Goal: Obtain resource: Obtain resource

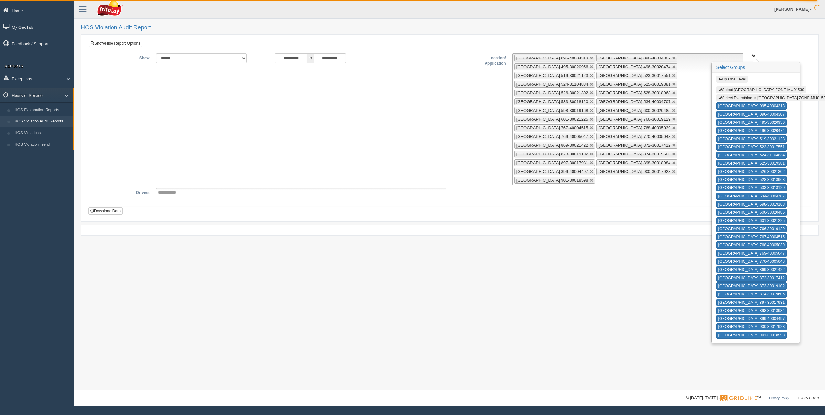
click at [728, 79] on button "Up One Level" at bounding box center [731, 79] width 31 height 7
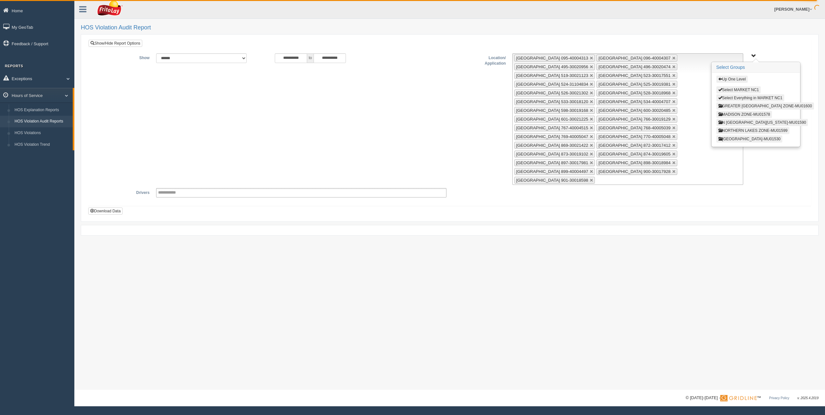
click at [728, 79] on button "Up One Level" at bounding box center [731, 79] width 31 height 7
click at [730, 121] on button "MARKET NC3" at bounding box center [732, 122] width 33 height 7
click at [734, 130] on button "MOTOWN EAST ZONE-MU01587" at bounding box center [749, 130] width 67 height 7
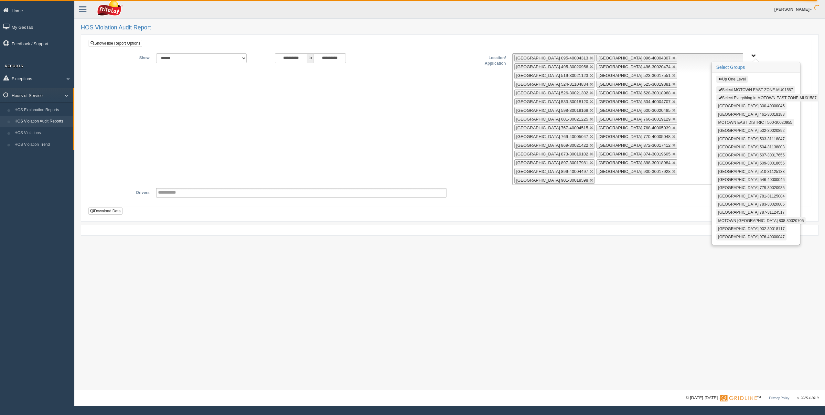
click at [736, 99] on button "Select Everything in MOTOWN EAST ZONE-MU01587" at bounding box center [767, 97] width 102 height 7
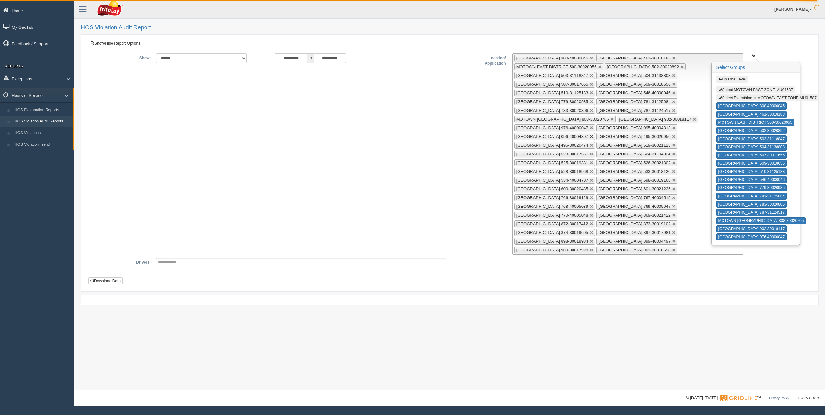
click at [590, 136] on link at bounding box center [592, 137] width 4 height 4
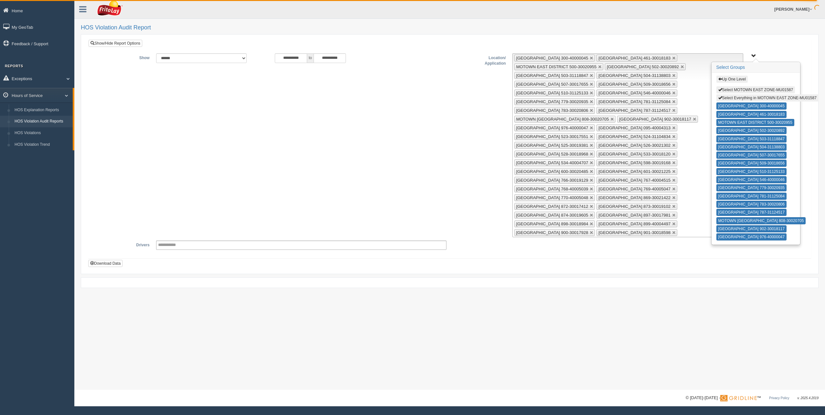
click at [590, 136] on link at bounding box center [592, 137] width 4 height 4
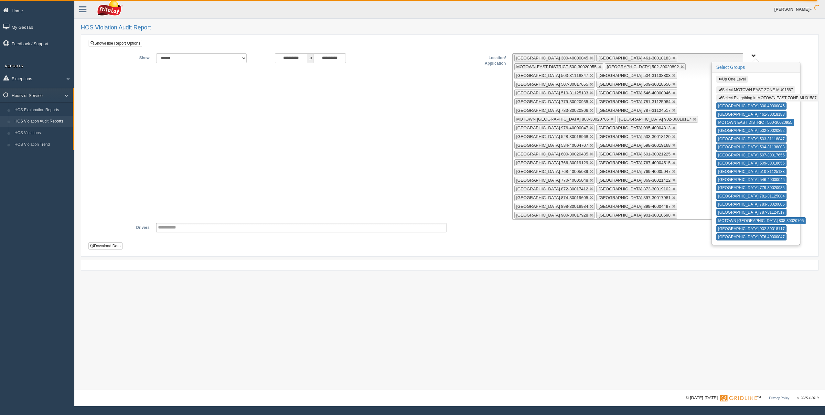
click at [590, 136] on link at bounding box center [592, 137] width 4 height 4
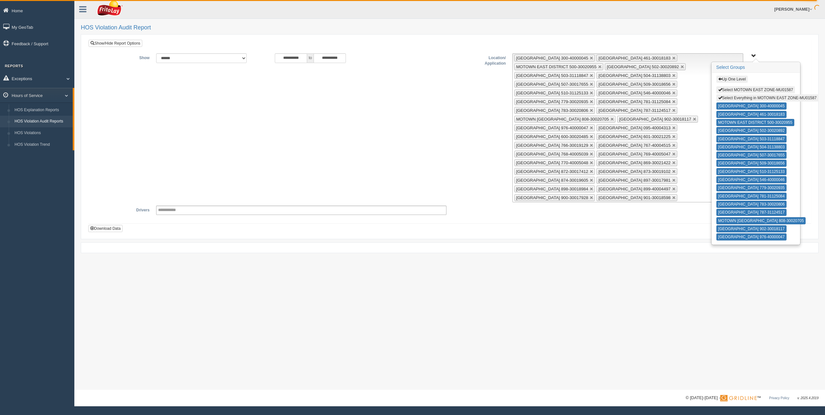
click at [590, 136] on link at bounding box center [592, 137] width 4 height 4
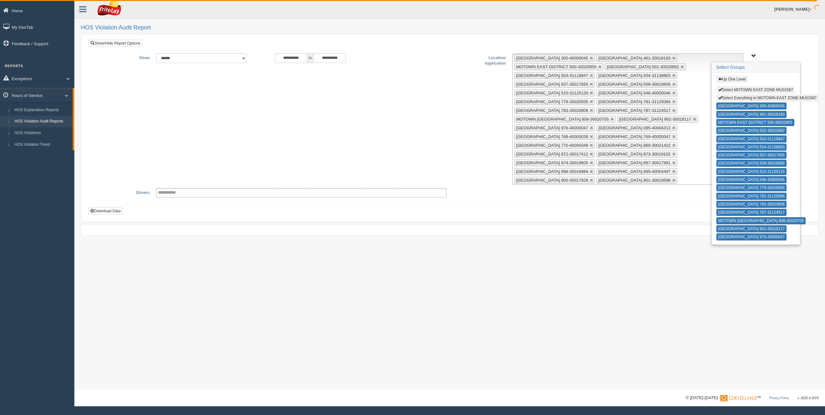
click at [590, 136] on link at bounding box center [592, 137] width 4 height 4
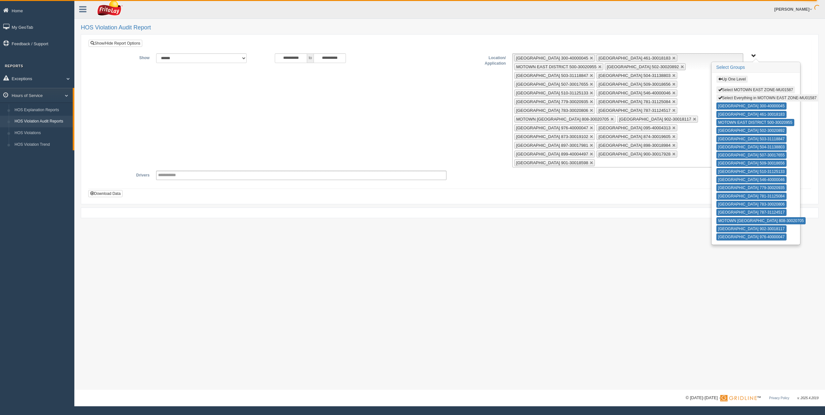
click at [590, 136] on link at bounding box center [592, 137] width 4 height 4
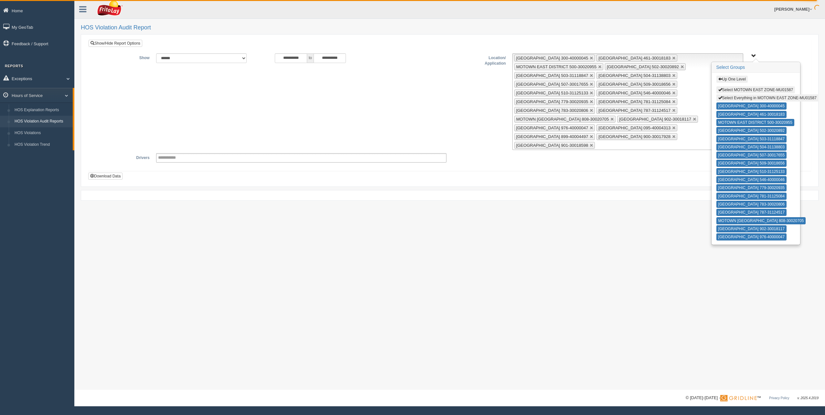
click at [590, 136] on link at bounding box center [592, 137] width 4 height 4
click at [676, 127] on link at bounding box center [674, 128] width 4 height 4
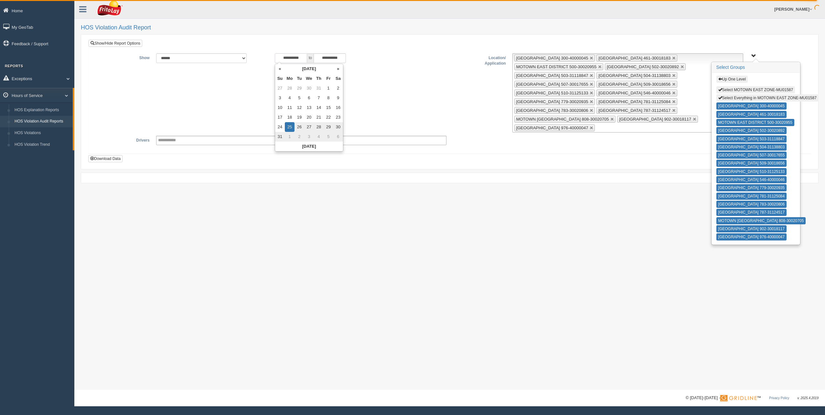
click at [275, 55] on input "**********" at bounding box center [291, 58] width 32 height 10
click at [290, 136] on td "1" at bounding box center [290, 137] width 10 height 10
type input "**********"
drag, startPoint x: 686, startPoint y: 164, endPoint x: 689, endPoint y: 161, distance: 3.4
click at [686, 164] on div "**********" at bounding box center [449, 101] width 723 height 124
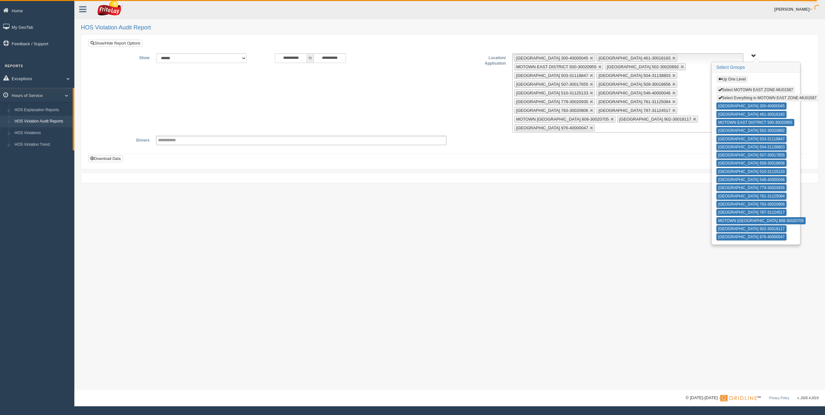
click at [754, 54] on span "Up One Level Select MOTOWN EAST ZONE-MU01587 Select Everything in MOTOWN EAST Z…" at bounding box center [753, 56] width 5 height 5
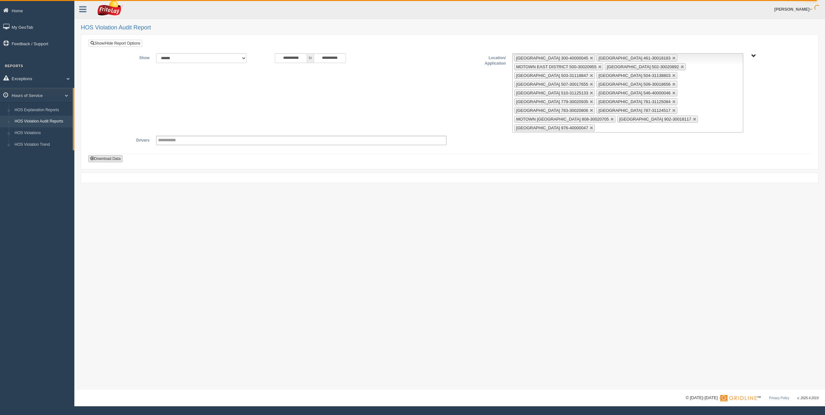
click at [114, 157] on button "Download Data" at bounding box center [105, 158] width 34 height 7
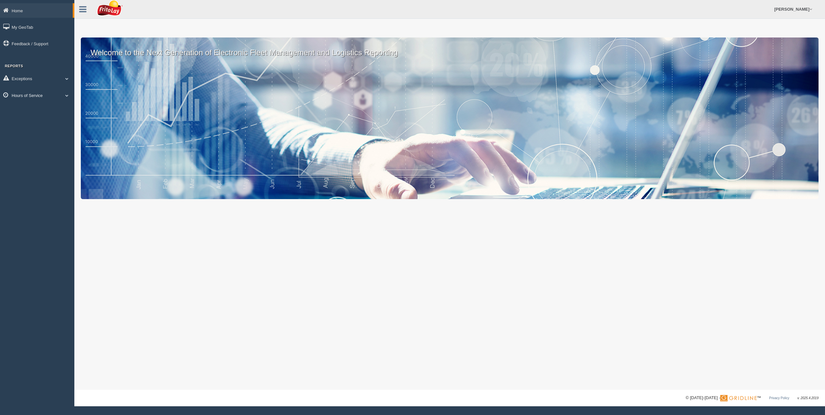
click at [67, 95] on span at bounding box center [67, 95] width 8 height 3
click at [59, 118] on link "HOS Violation Audit Reports" at bounding box center [42, 122] width 61 height 12
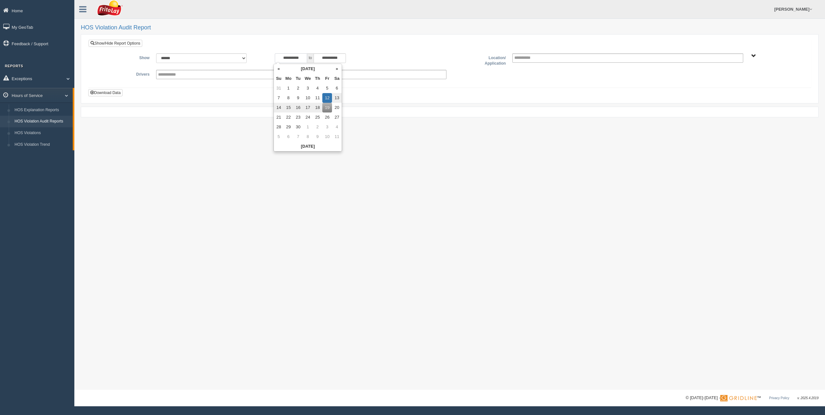
click at [280, 57] on input "**********" at bounding box center [291, 58] width 32 height 10
click at [279, 90] on td "31" at bounding box center [279, 88] width 10 height 10
type input "**********"
click at [753, 56] on span "NORTHCENTRAL REGION" at bounding box center [753, 56] width 5 height 5
click at [745, 78] on button "NORTHCENTRAL REGION" at bounding box center [744, 79] width 56 height 7
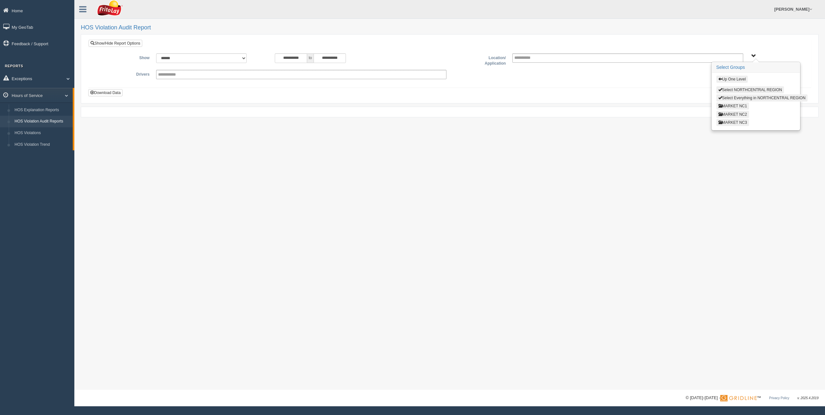
click at [730, 121] on button "MARKET NC3" at bounding box center [732, 122] width 33 height 7
click at [730, 130] on button "MOTOWN EAST ZONE-MU01587" at bounding box center [749, 130] width 67 height 7
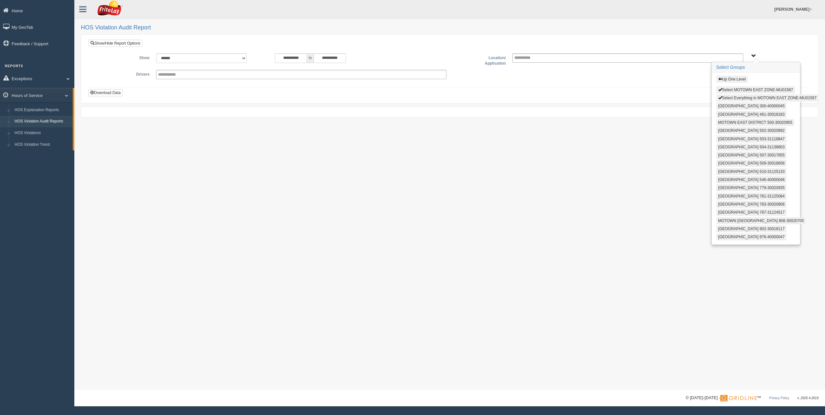
click at [749, 96] on button "Select Everything in MOTOWN EAST ZONE-MU01587" at bounding box center [767, 97] width 102 height 7
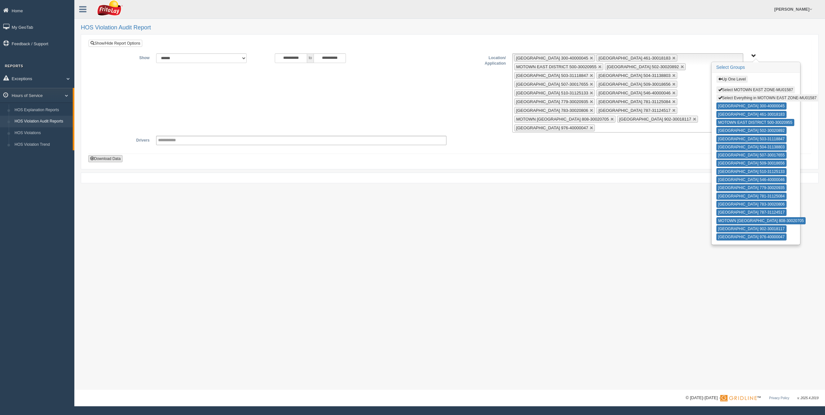
click at [104, 158] on button "Download Data" at bounding box center [105, 158] width 34 height 7
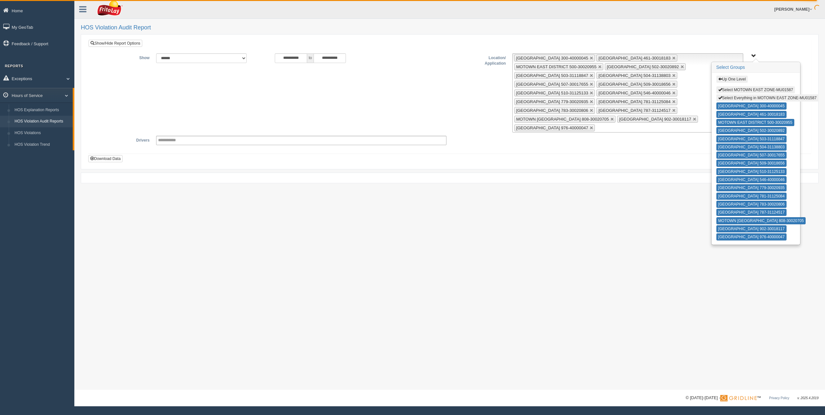
click at [720, 80] on span "button" at bounding box center [720, 79] width 4 height 4
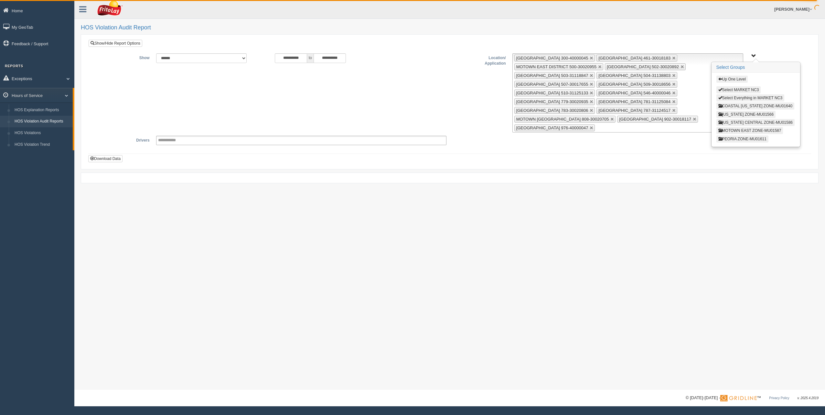
click at [726, 122] on button "MICHIGAN CENTRAL ZONE-MU01586" at bounding box center [755, 122] width 79 height 7
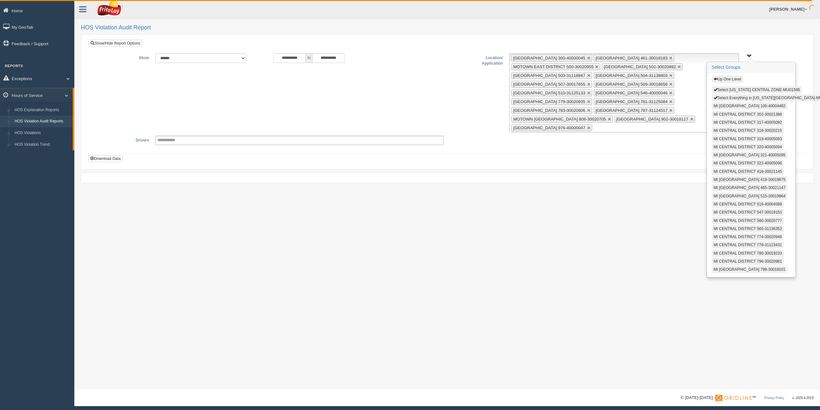
click at [728, 98] on button "Select Everything in MICHIGAN CENTRAL ZONE-MU01586" at bounding box center [773, 97] width 123 height 7
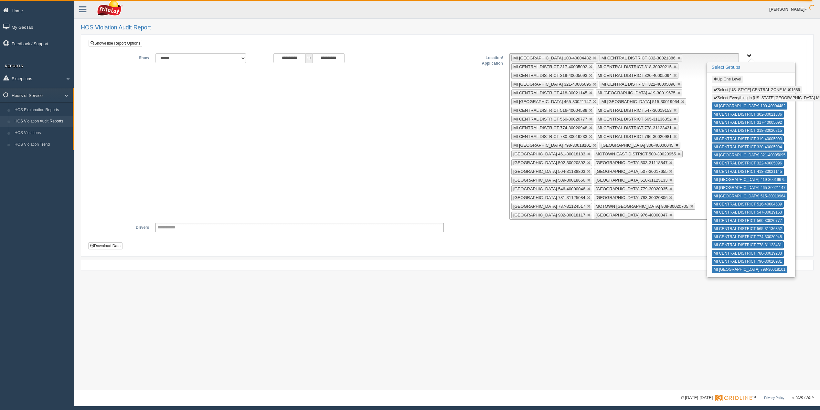
click at [675, 145] on link at bounding box center [677, 145] width 4 height 4
click at [683, 145] on link at bounding box center [685, 145] width 4 height 4
click at [675, 145] on link at bounding box center [677, 145] width 4 height 4
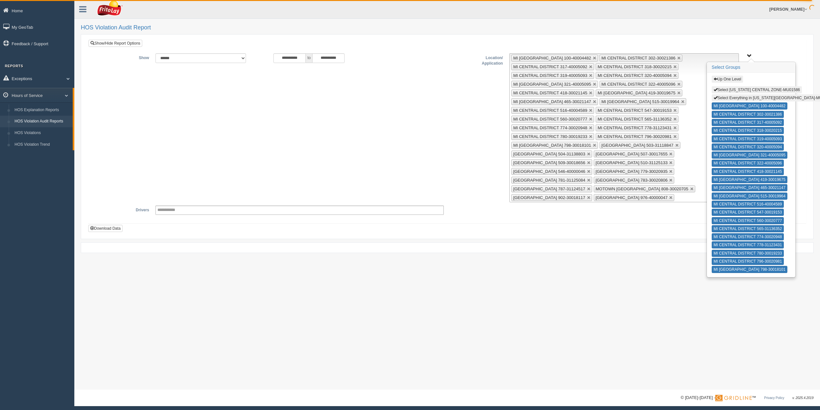
click at [675, 145] on link at bounding box center [677, 145] width 4 height 4
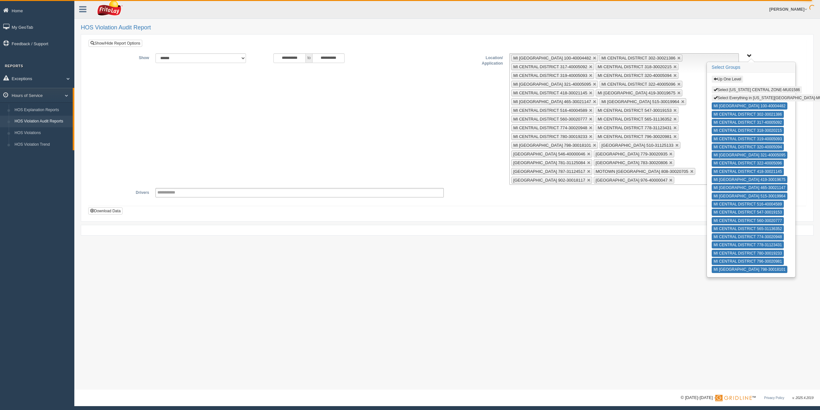
click at [675, 145] on link at bounding box center [677, 145] width 4 height 4
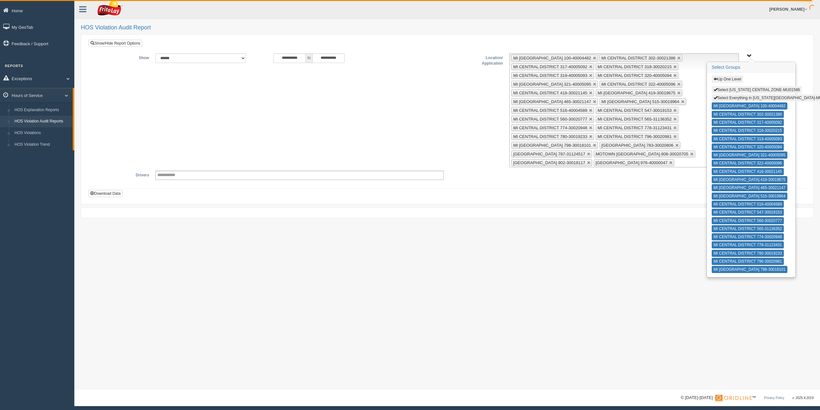
click at [675, 145] on link at bounding box center [677, 145] width 4 height 4
click at [696, 145] on link at bounding box center [698, 145] width 4 height 4
click at [675, 145] on link at bounding box center [677, 145] width 4 height 4
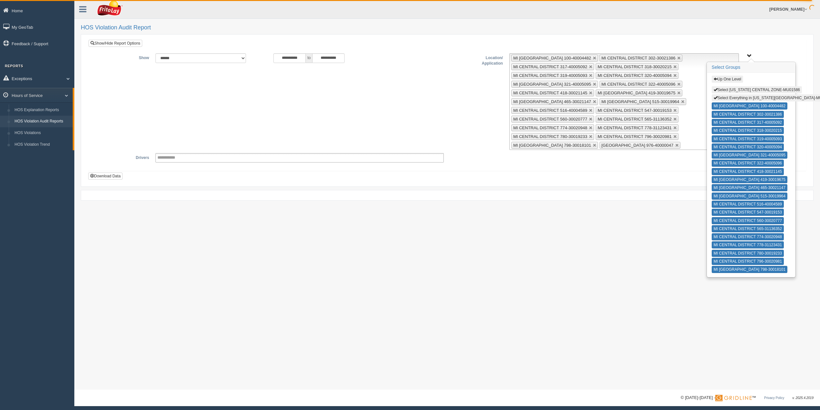
click at [675, 145] on link at bounding box center [677, 145] width 4 height 4
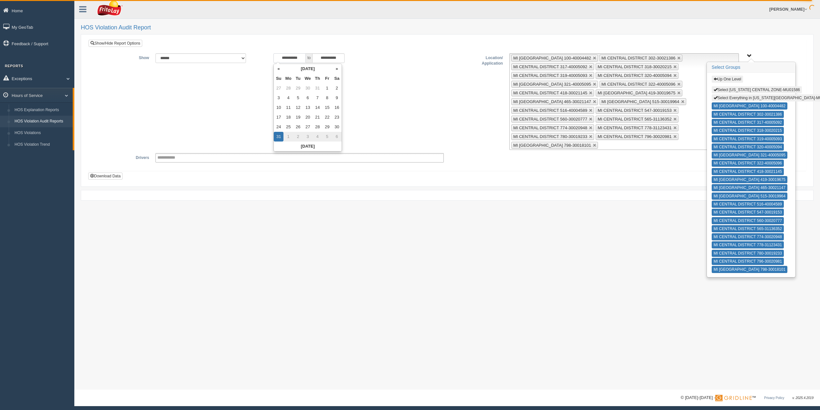
click at [277, 57] on input "**********" at bounding box center [289, 58] width 32 height 10
click at [113, 174] on button "Download Data" at bounding box center [105, 176] width 34 height 7
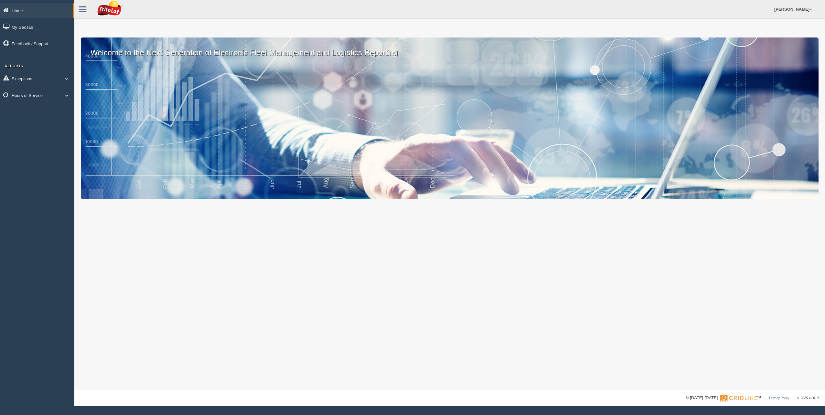
click at [68, 94] on span at bounding box center [67, 95] width 8 height 3
click at [47, 122] on link "HOS Violation Audit Reports" at bounding box center [42, 122] width 61 height 12
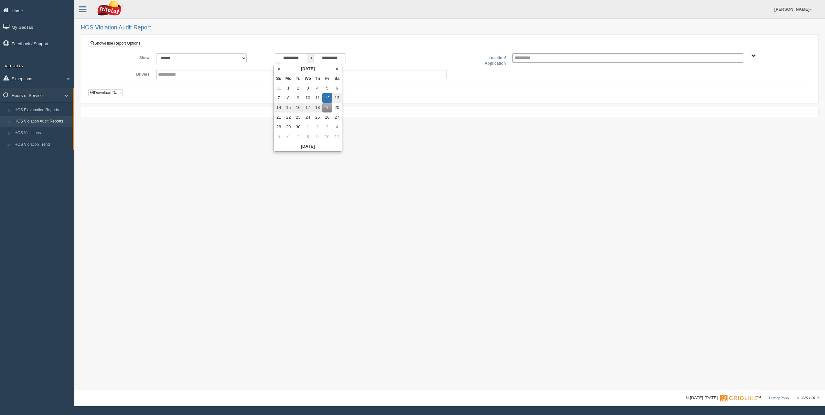
click at [280, 56] on input "**********" at bounding box center [291, 58] width 32 height 10
click at [279, 67] on th "«" at bounding box center [279, 69] width 10 height 10
click at [279, 67] on th "«" at bounding box center [280, 69] width 10 height 10
click at [280, 69] on th "«" at bounding box center [280, 69] width 10 height 10
click at [278, 125] on td "22" at bounding box center [280, 127] width 10 height 10
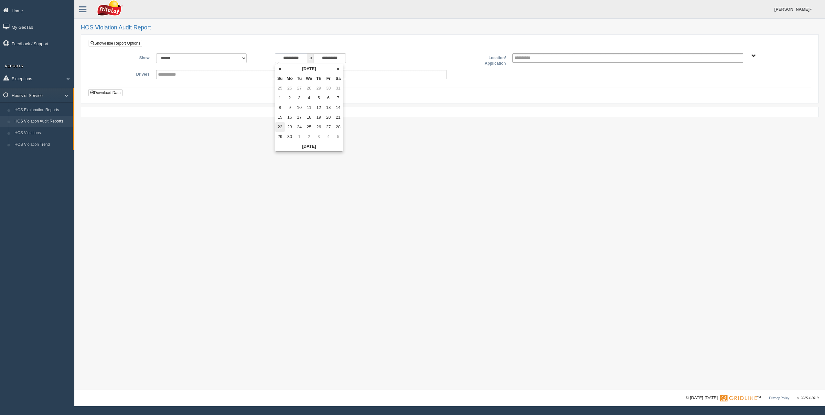
type input "**********"
click at [445, 160] on div "**********" at bounding box center [449, 195] width 750 height 390
click at [752, 56] on span "NORTHCENTRAL REGION" at bounding box center [753, 56] width 5 height 5
click at [742, 80] on button "NORTHCENTRAL REGION" at bounding box center [744, 79] width 56 height 7
click at [727, 121] on button "MARKET NC3" at bounding box center [732, 122] width 33 height 7
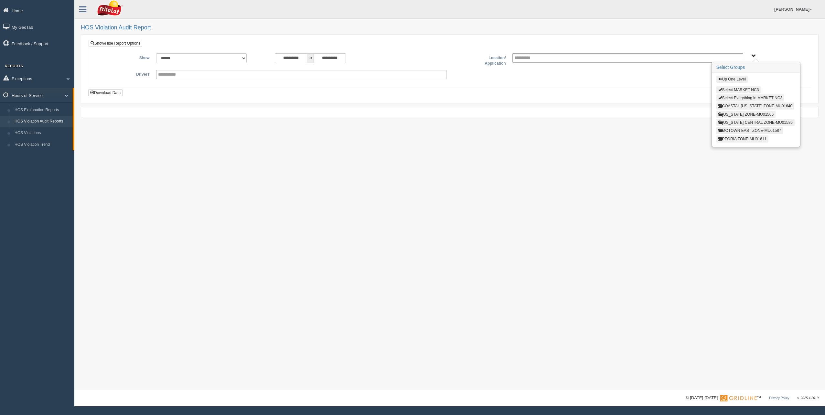
click at [735, 121] on button "MICHIGAN CENTRAL ZONE-MU01586" at bounding box center [755, 122] width 79 height 7
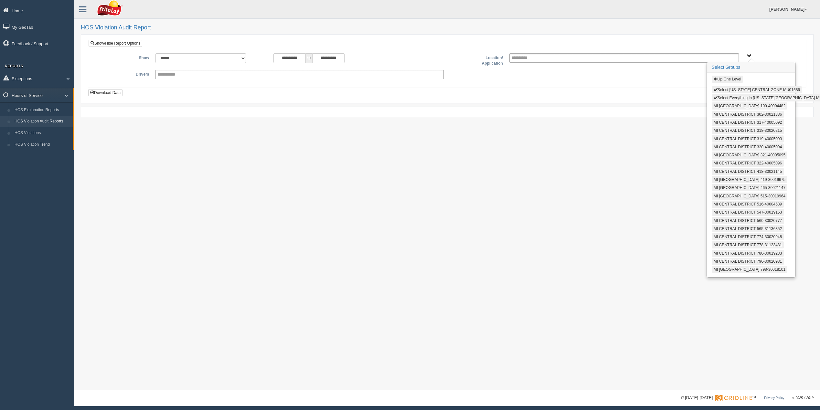
click at [729, 97] on button "Select Everything in MICHIGAN CENTRAL ZONE-MU01586" at bounding box center [773, 97] width 123 height 7
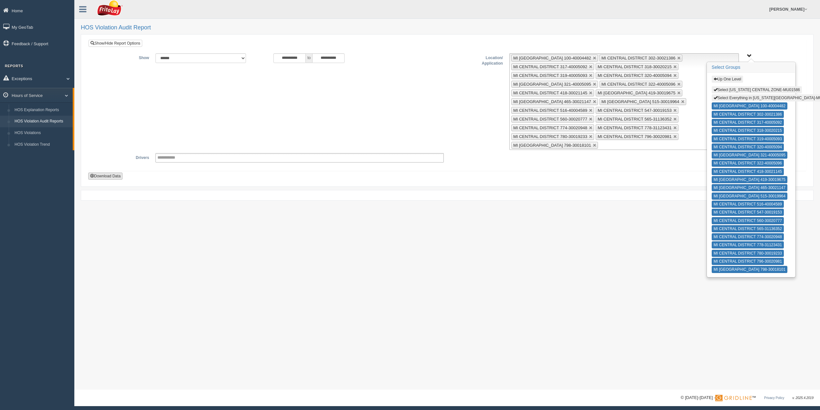
click at [111, 175] on button "Download Data" at bounding box center [105, 176] width 34 height 7
